Goal: Task Accomplishment & Management: Complete application form

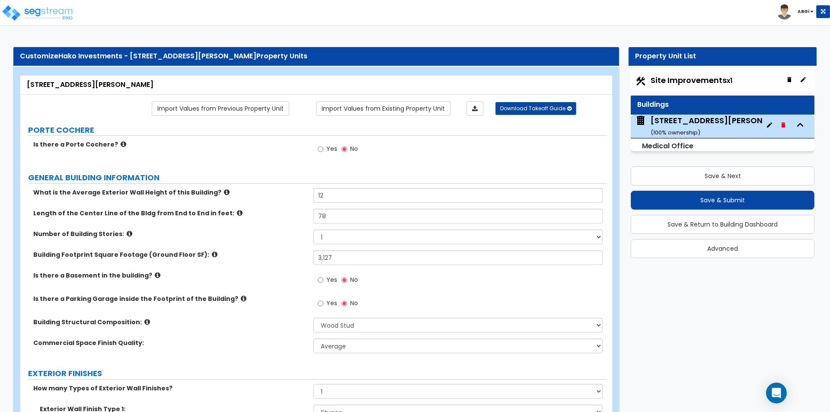
select select "7"
select select "1"
select select "7"
select select "3"
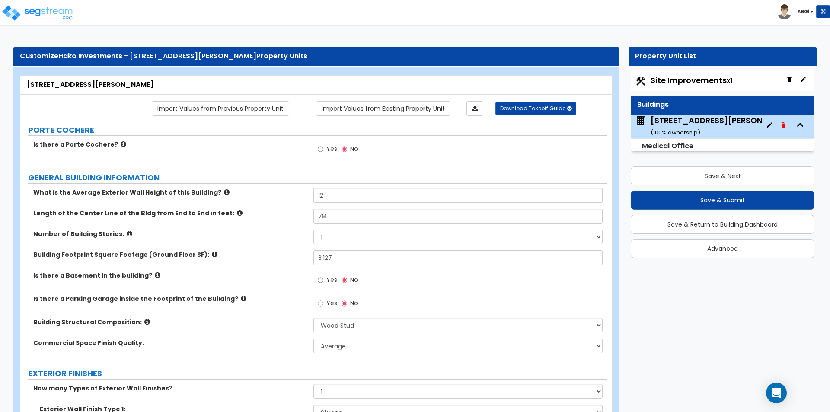
select select "2"
select select "1"
select select "2"
select select "1"
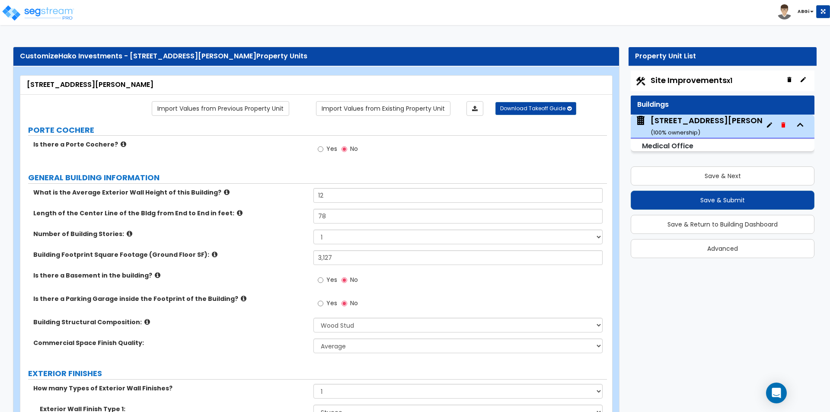
select select "3"
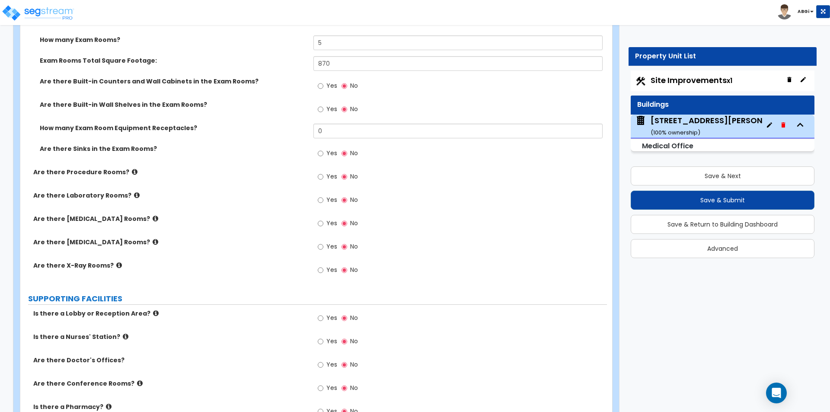
scroll to position [1557, 0]
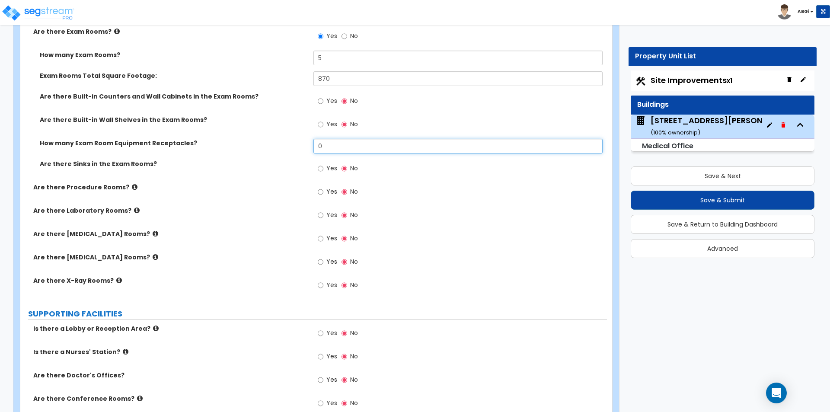
click at [341, 147] on input "0" at bounding box center [458, 146] width 289 height 15
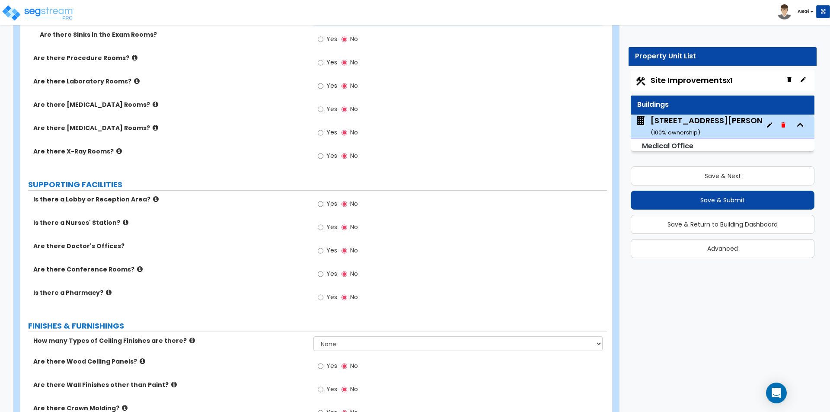
scroll to position [1687, 0]
type input "30"
click at [321, 226] on input "Yes" at bounding box center [321, 227] width 6 height 10
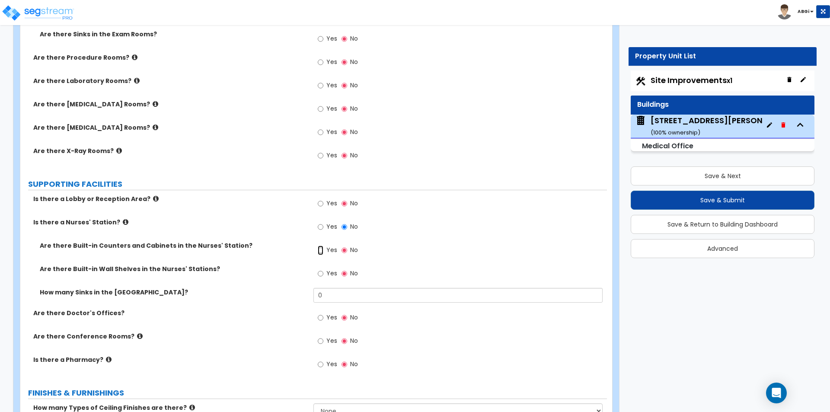
click at [321, 248] on input "Yes" at bounding box center [321, 251] width 6 height 10
radio input "true"
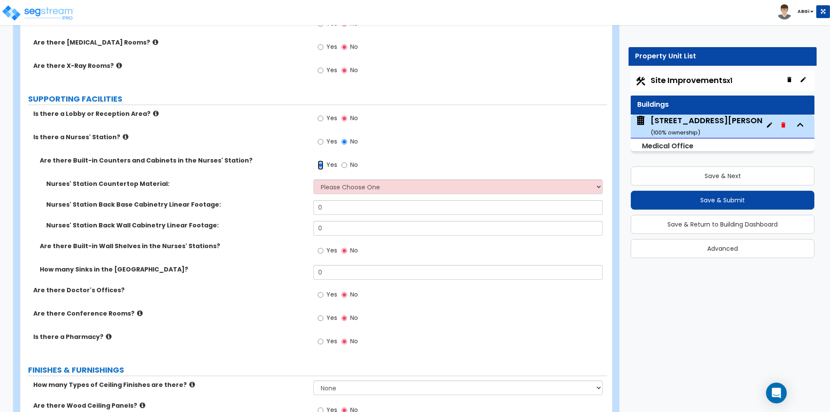
scroll to position [1773, 0]
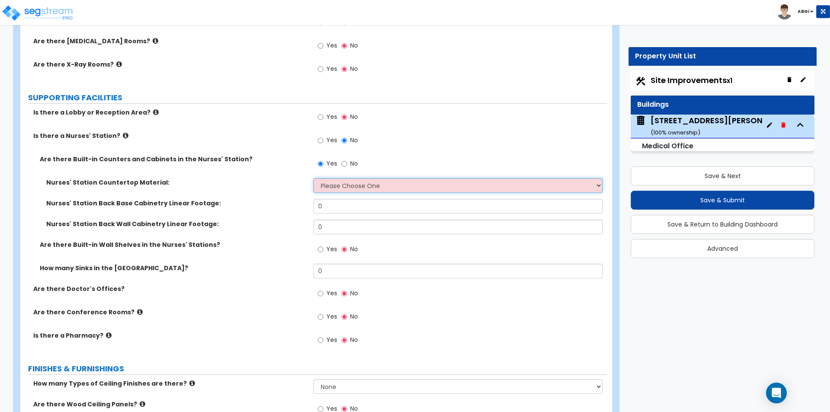
click at [362, 186] on select "Please Choose One Plastic Laminate Solid Surface Stone Quartz Marble Tile Wood …" at bounding box center [458, 185] width 289 height 15
select select "1"
click at [314, 178] on select "Please Choose One Plastic Laminate Solid Surface Stone Quartz Marble Tile Wood …" at bounding box center [458, 185] width 289 height 15
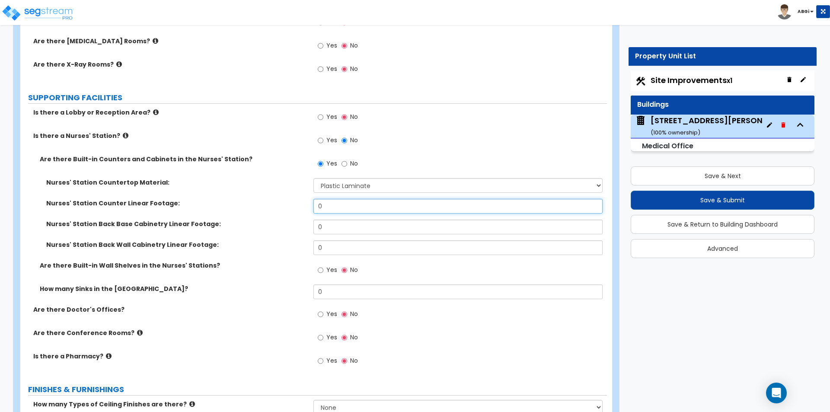
click at [346, 206] on input "0" at bounding box center [458, 206] width 289 height 15
type input "32"
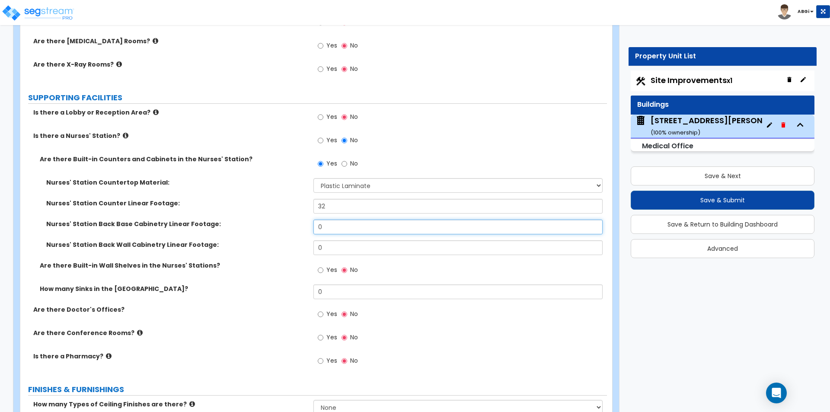
click at [340, 230] on input "0" at bounding box center [458, 227] width 289 height 15
type input "32"
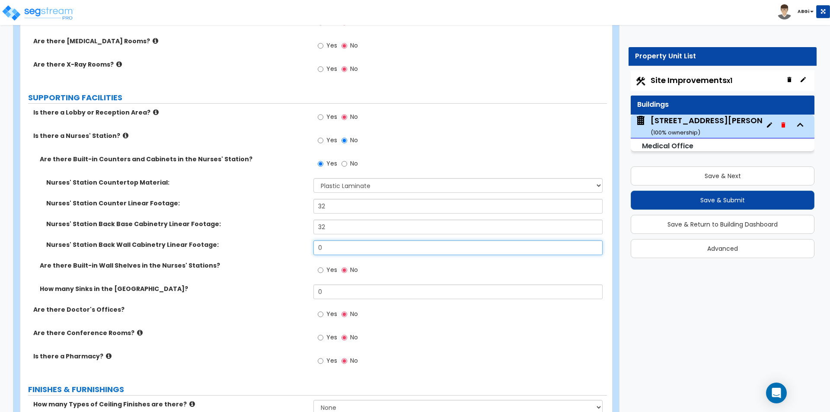
click at [333, 246] on input "0" at bounding box center [458, 247] width 289 height 15
type input "20"
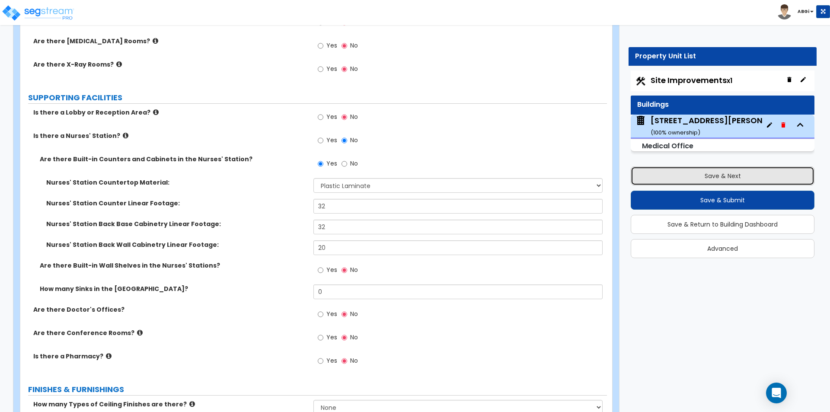
click at [711, 178] on button "Save & Next" at bounding box center [723, 176] width 184 height 19
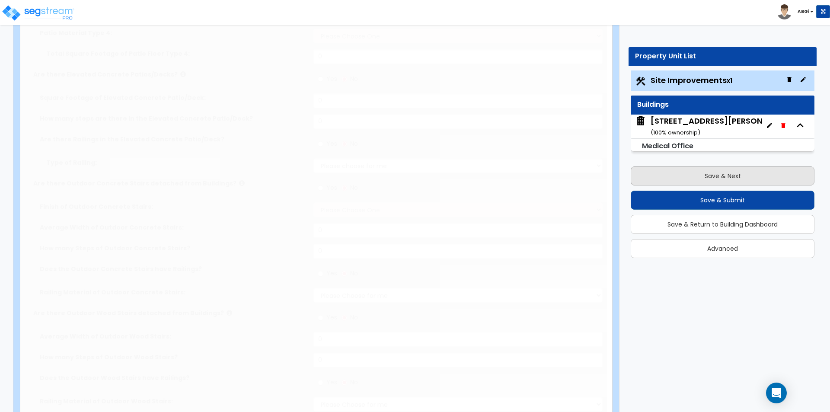
select select "2"
type input "24357"
select select "1"
type input "80"
radio input "true"
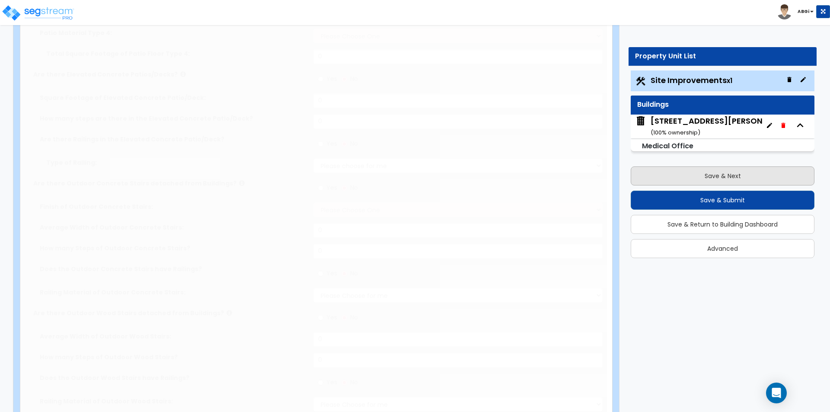
select select "1"
type input "86"
radio input "true"
type input "2"
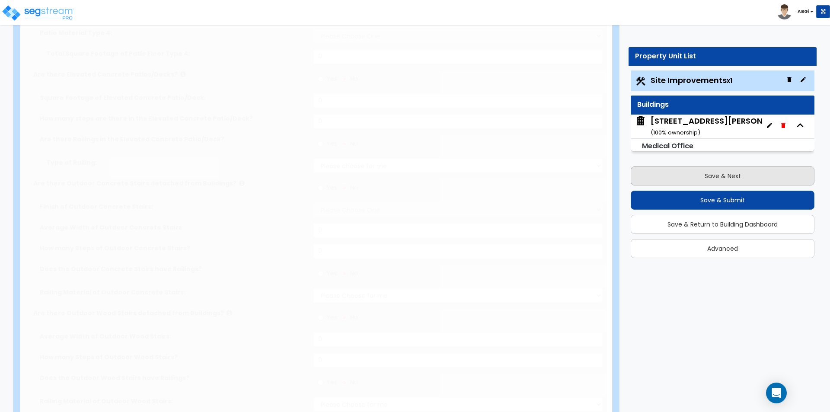
radio input "true"
select select "1"
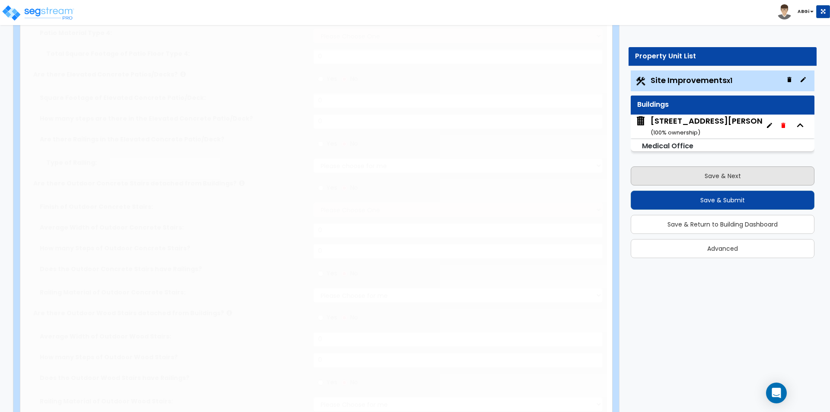
select select "1"
type input "5"
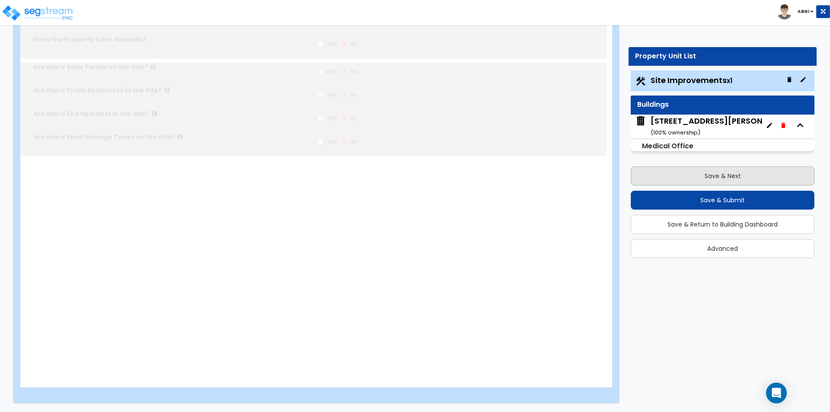
scroll to position [0, 0]
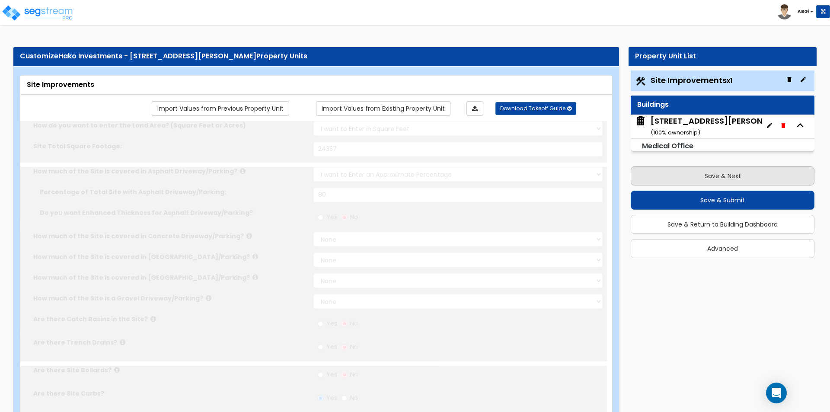
radio input "true"
select select "1"
type input "8"
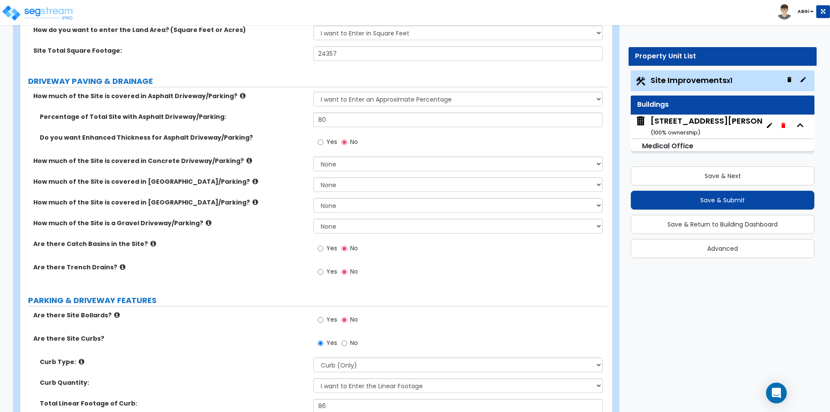
scroll to position [130, 0]
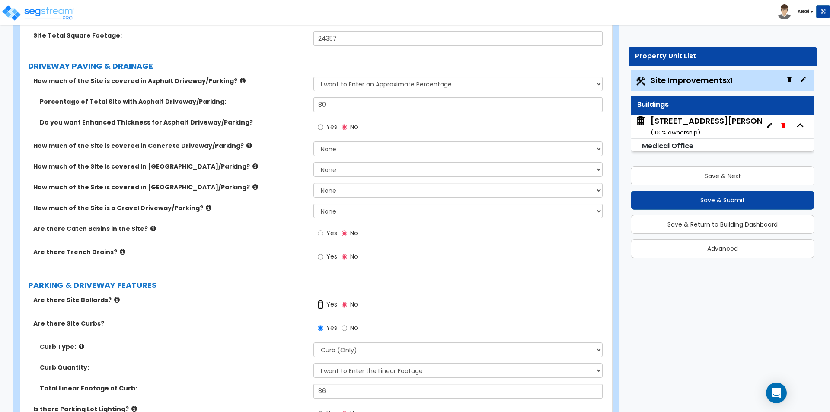
click at [320, 302] on input "Yes" at bounding box center [321, 305] width 6 height 10
radio input "true"
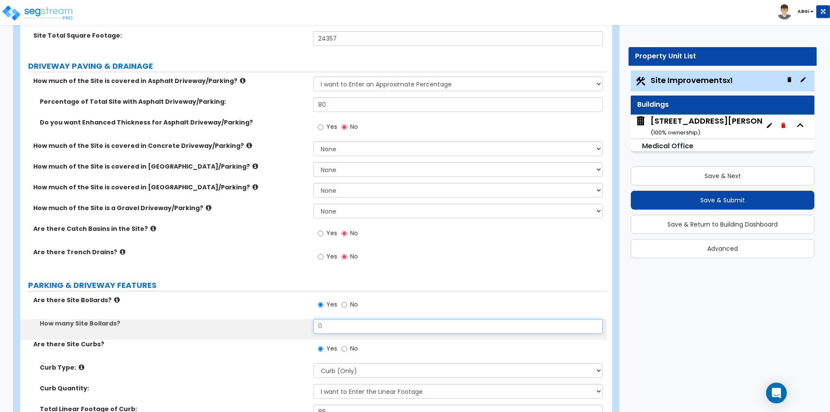
click at [325, 327] on input "0" at bounding box center [458, 326] width 289 height 15
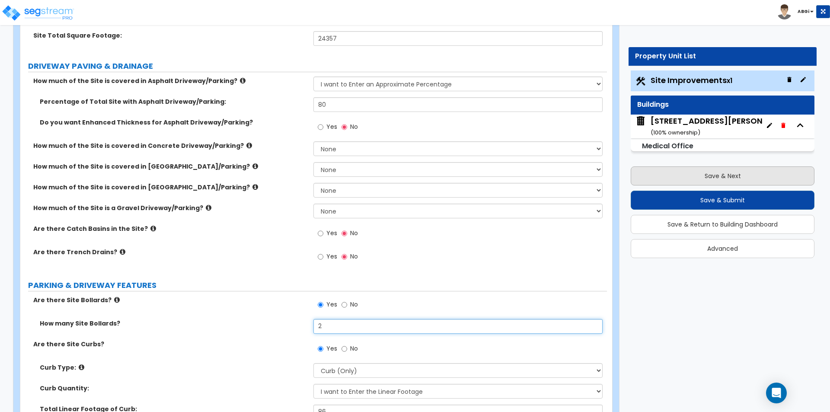
type input "2"
click at [739, 172] on button "Save & Next" at bounding box center [723, 176] width 184 height 19
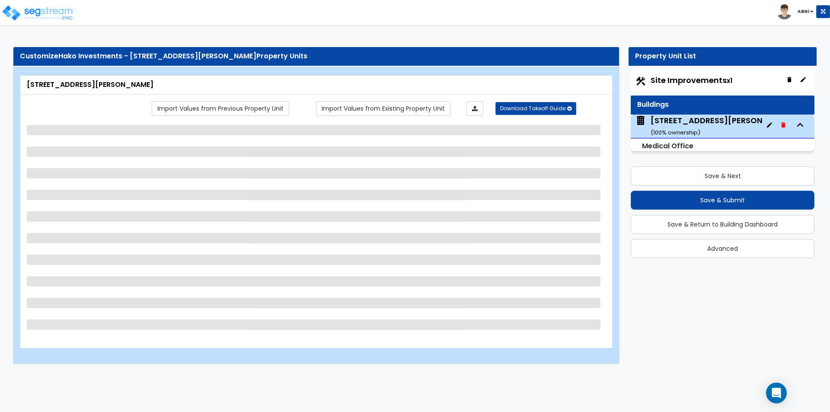
select select "7"
select select "1"
select select "7"
select select "3"
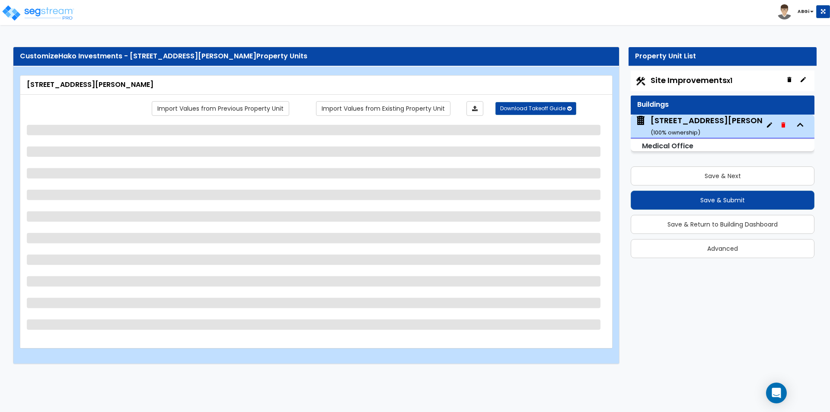
select select "2"
select select "1"
select select "3"
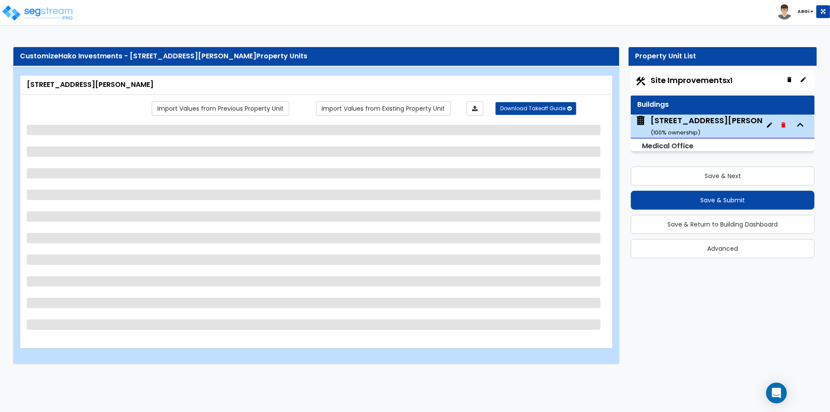
select select "1"
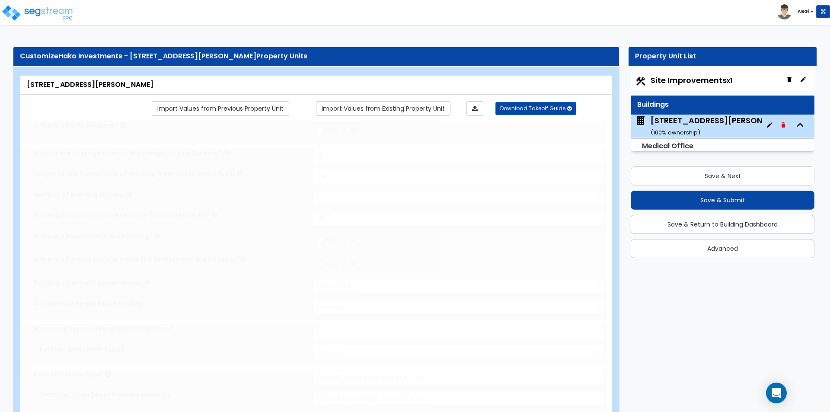
type input "2886"
radio input "true"
select select "2"
